Goal: Task Accomplishment & Management: Manage account settings

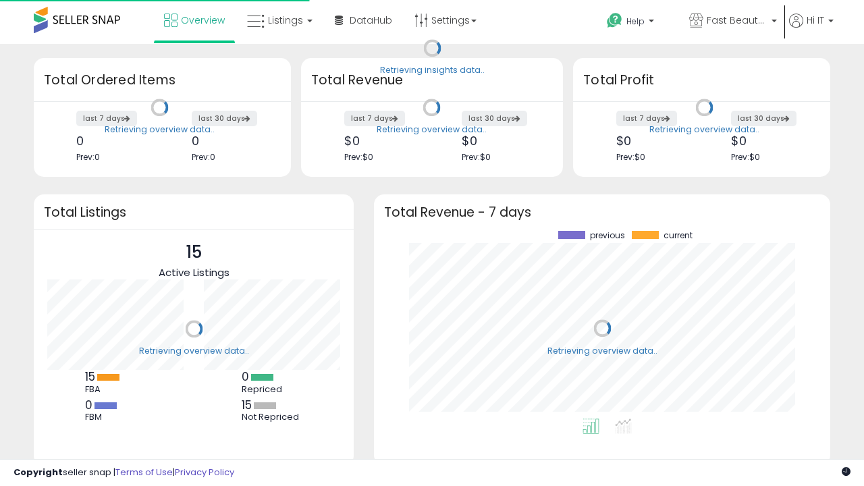
scroll to position [188, 429]
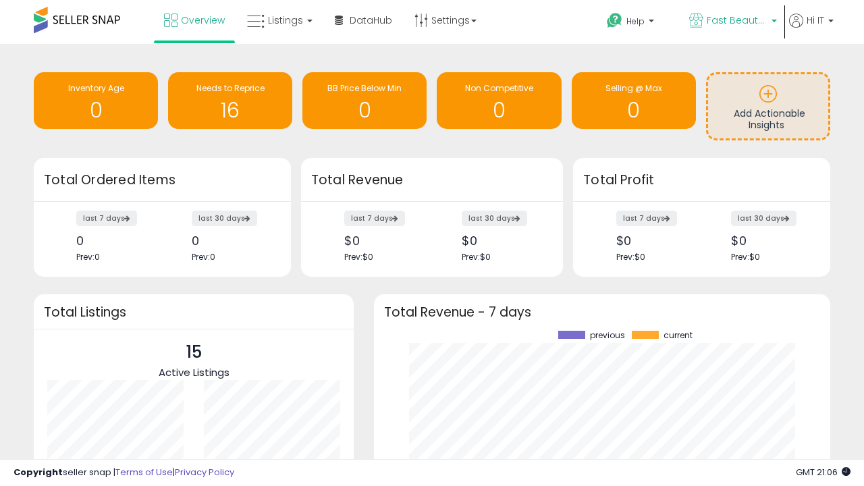
click at [732, 22] on span "Fast Beauty ([GEOGRAPHIC_DATA])" at bounding box center [737, 21] width 61 height 14
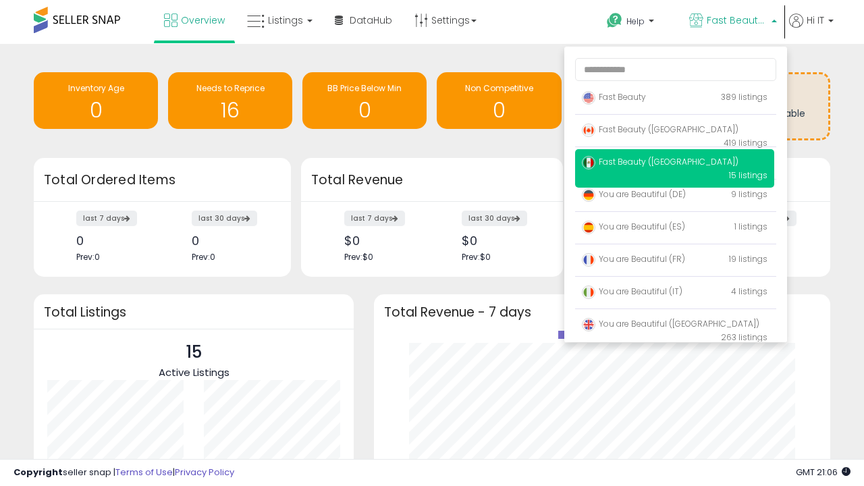
click at [675, 132] on span "Fast Beauty ([GEOGRAPHIC_DATA])" at bounding box center [660, 129] width 157 height 11
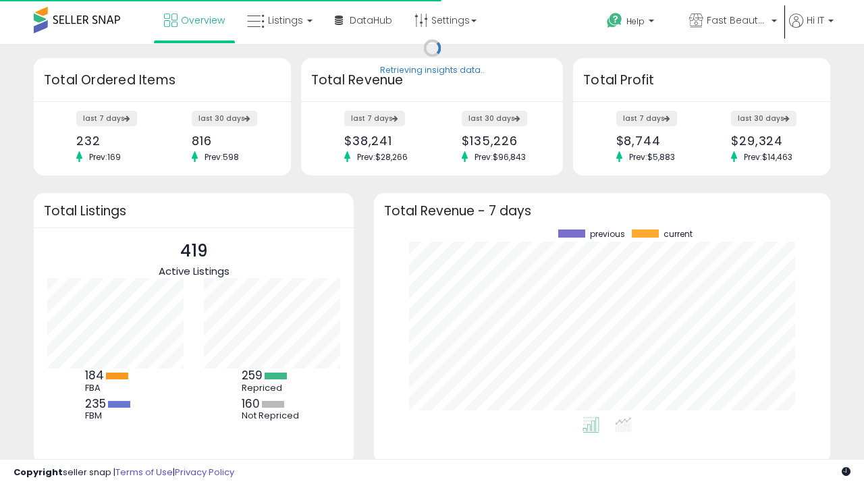
scroll to position [188, 429]
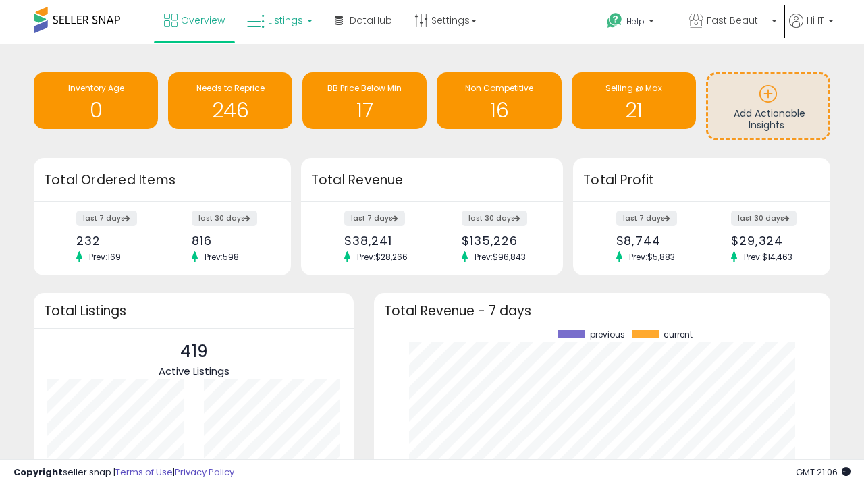
click at [278, 20] on span "Listings" at bounding box center [285, 21] width 35 height 14
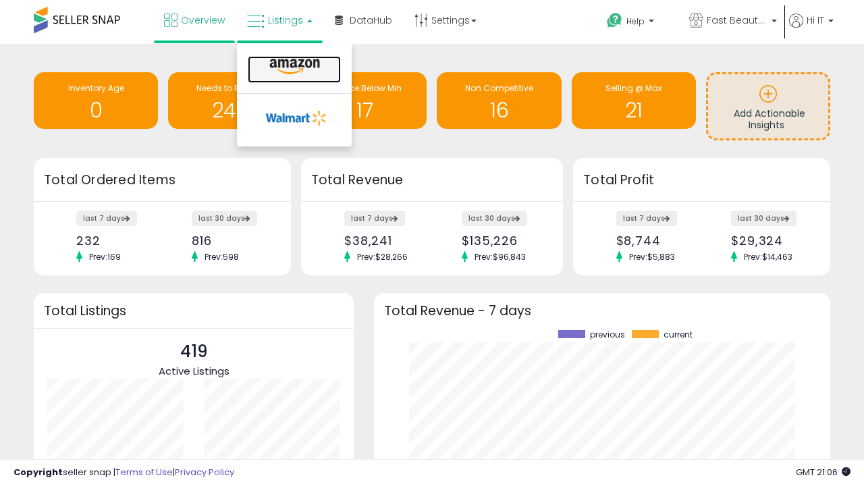
click at [293, 67] on icon at bounding box center [294, 67] width 59 height 18
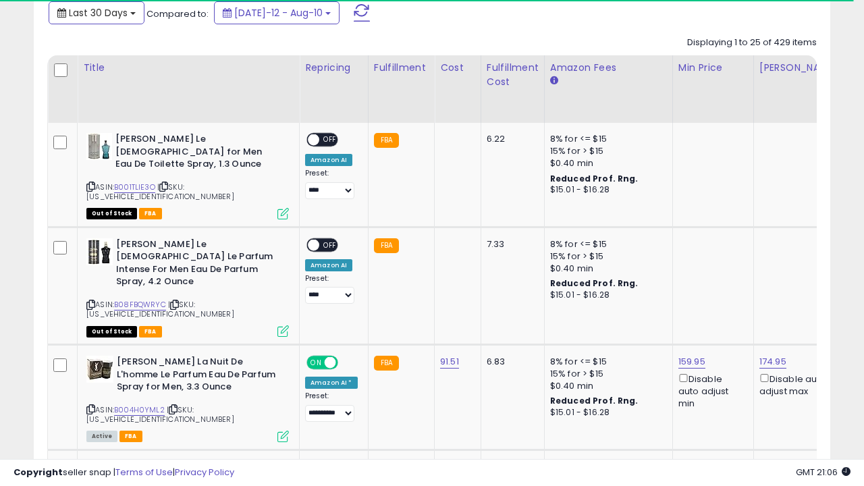
scroll to position [0, 10]
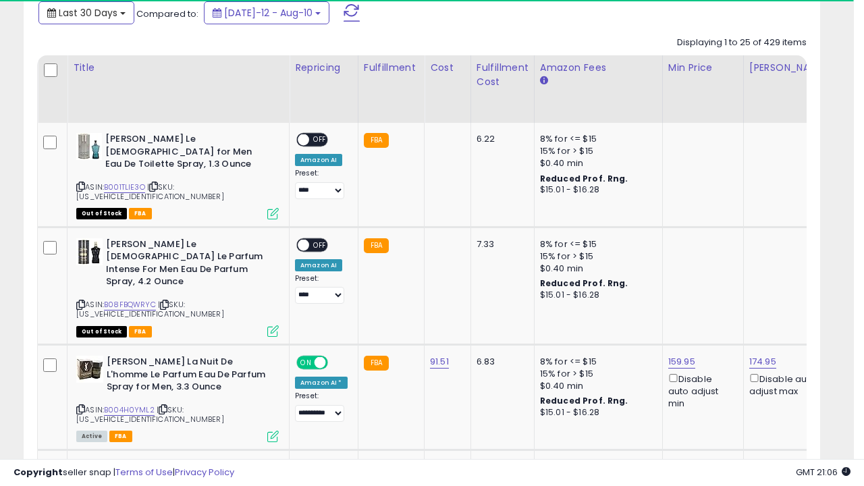
click at [86, 11] on span "Last 30 Days" at bounding box center [88, 13] width 59 height 14
